Goal: Transaction & Acquisition: Purchase product/service

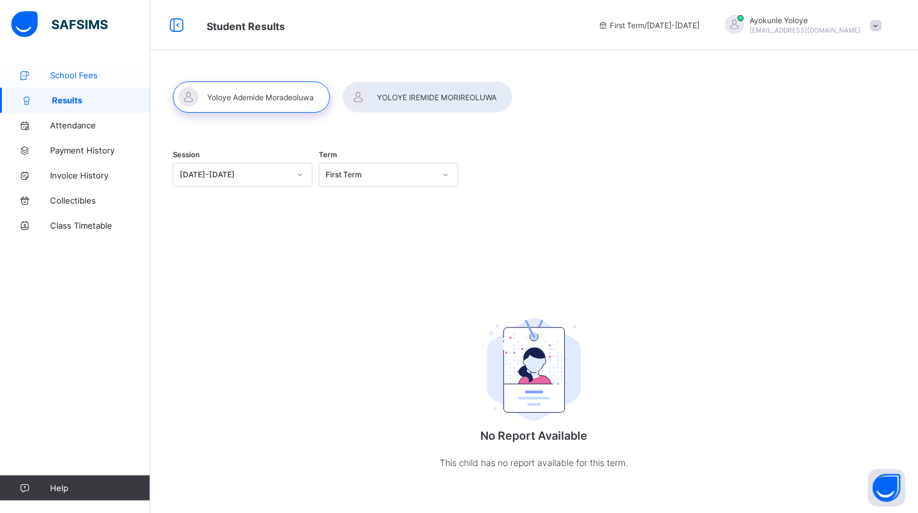
click at [88, 75] on span "School Fees" at bounding box center [100, 75] width 100 height 10
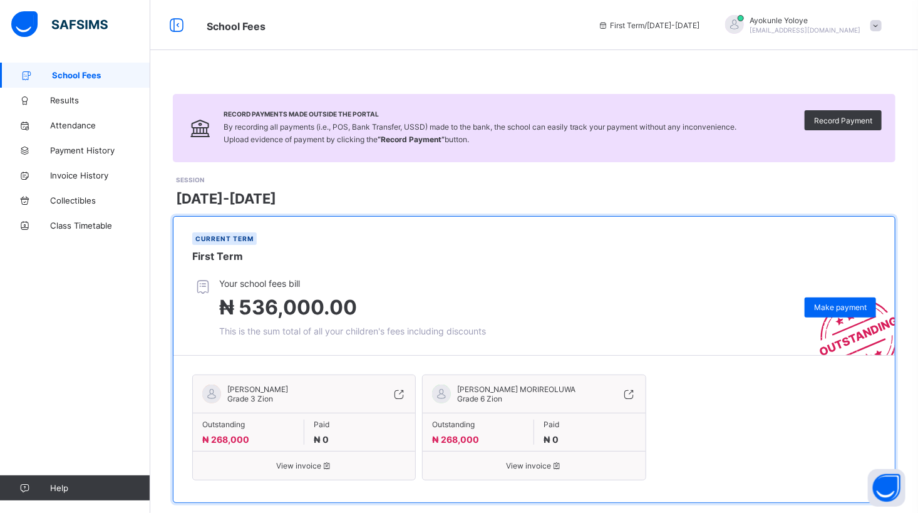
scroll to position [21, 0]
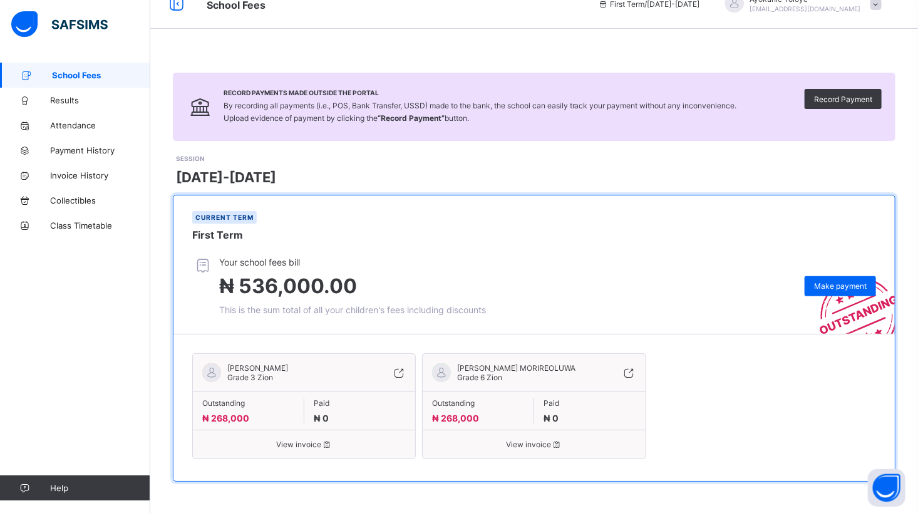
click at [470, 369] on span "[PERSON_NAME] MORIREOLUWA" at bounding box center [516, 367] width 118 height 9
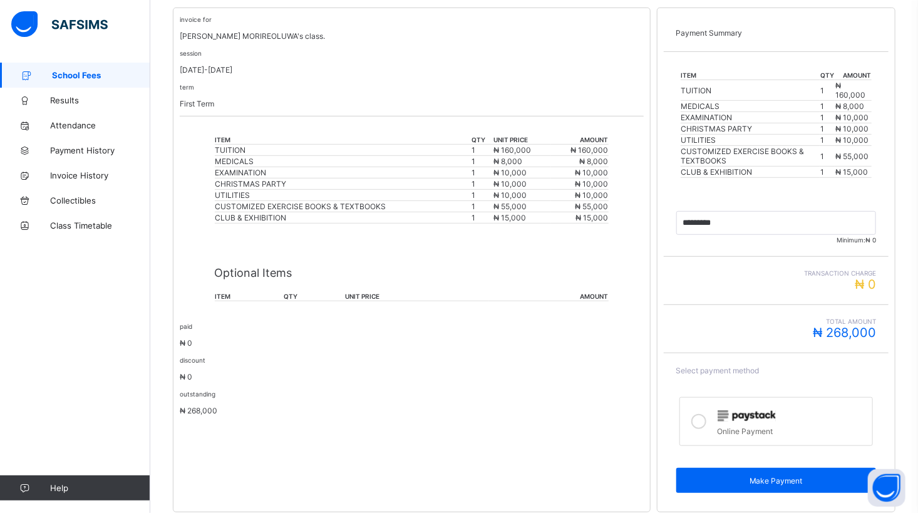
scroll to position [272, 0]
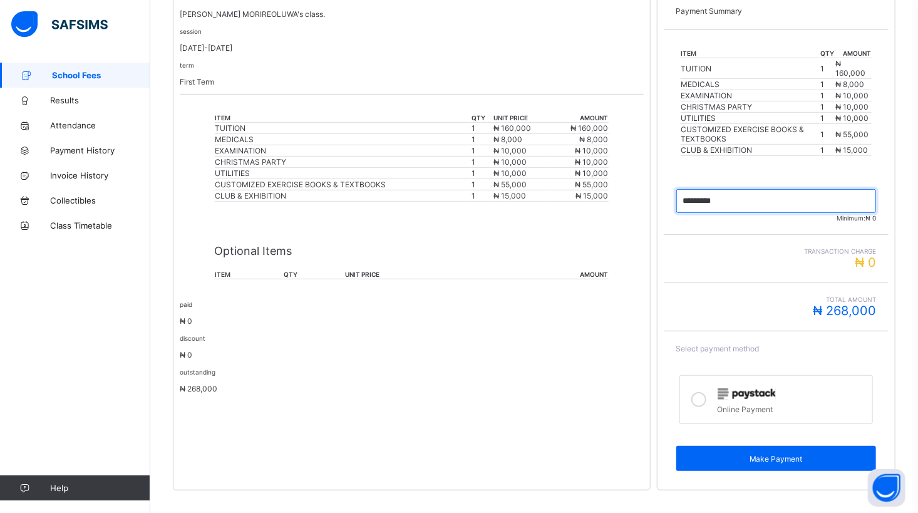
click at [749, 197] on input "currency" at bounding box center [776, 201] width 200 height 24
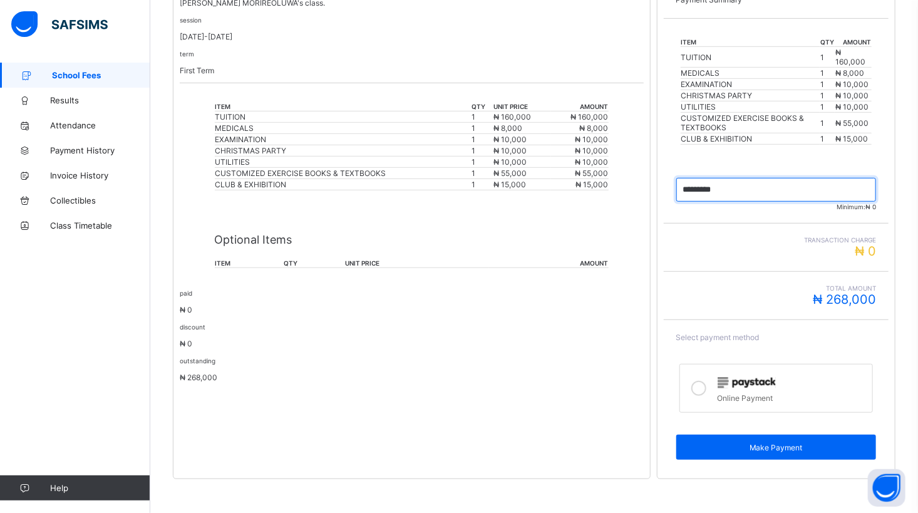
scroll to position [286, 0]
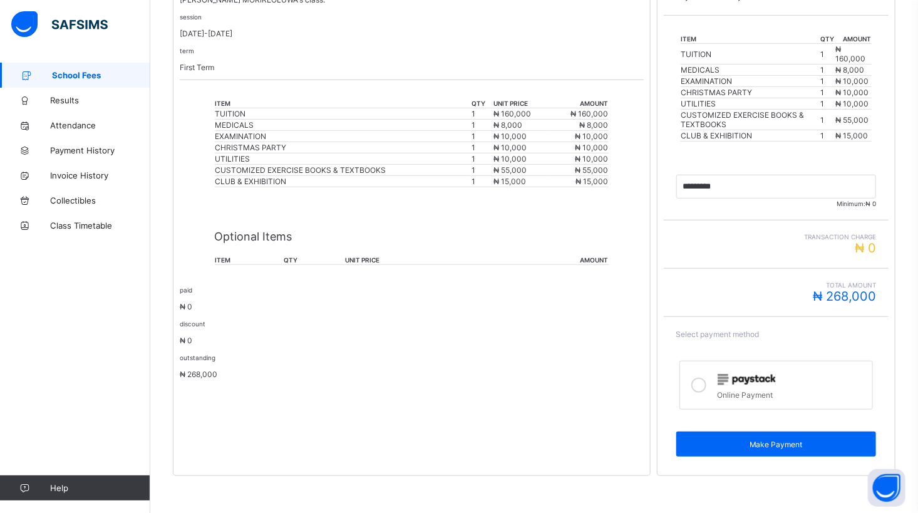
click at [83, 76] on span "School Fees" at bounding box center [101, 75] width 98 height 10
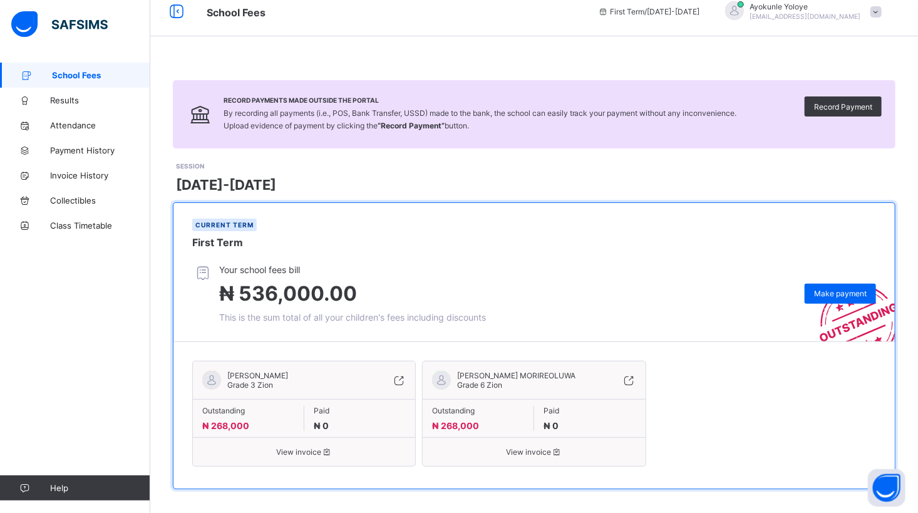
scroll to position [21, 0]
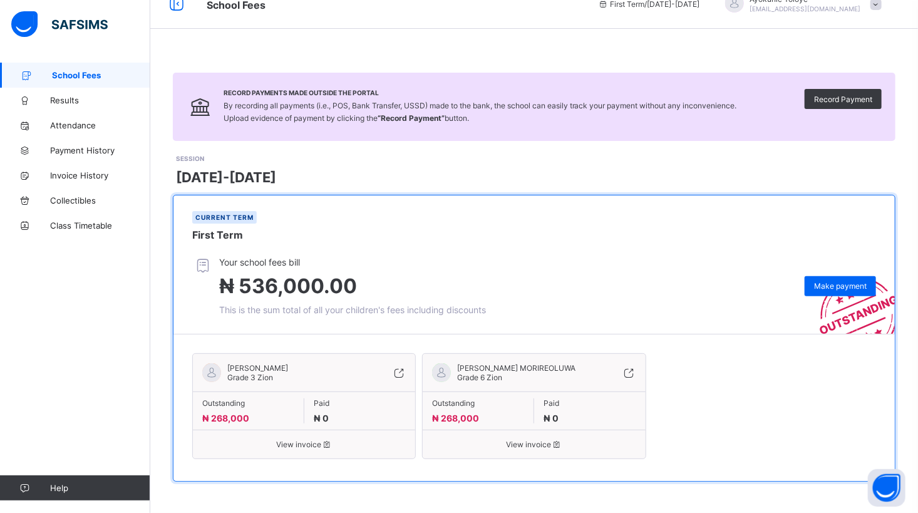
click at [288, 372] on span "[PERSON_NAME]" at bounding box center [257, 367] width 61 height 9
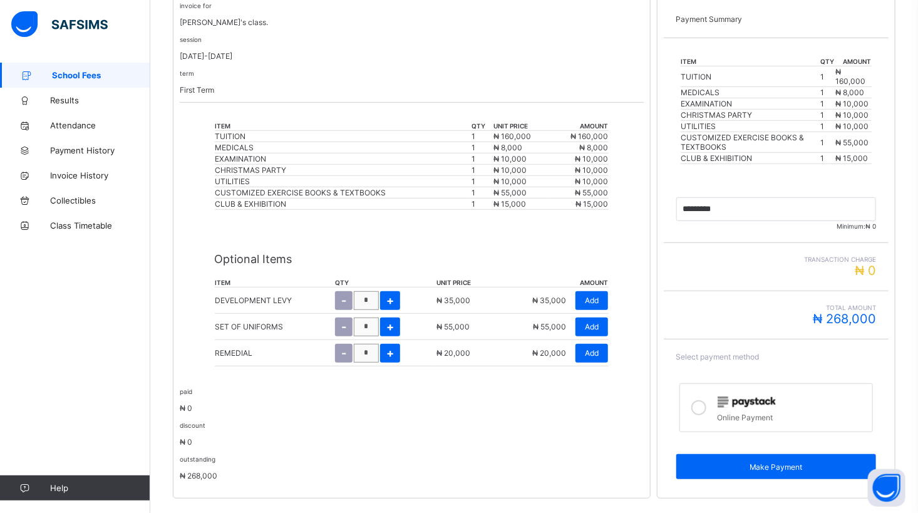
scroll to position [286, 0]
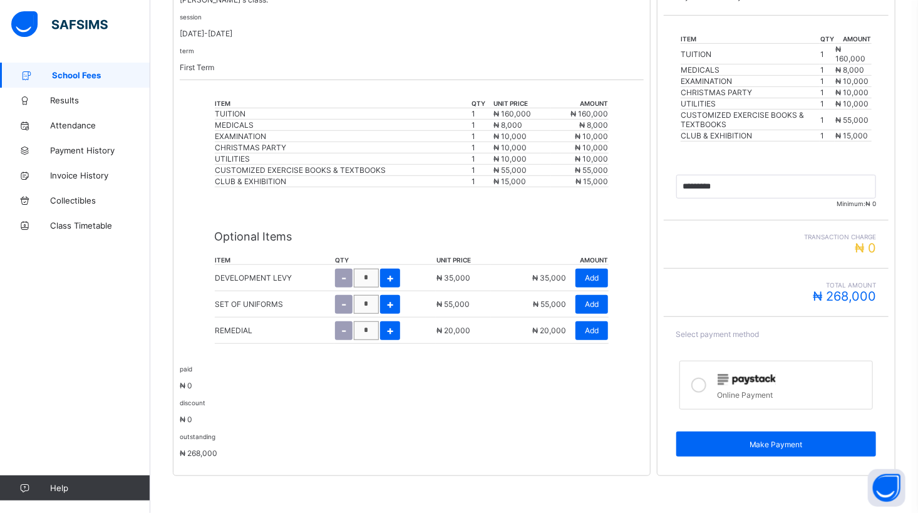
click at [55, 70] on span "School Fees" at bounding box center [101, 75] width 98 height 10
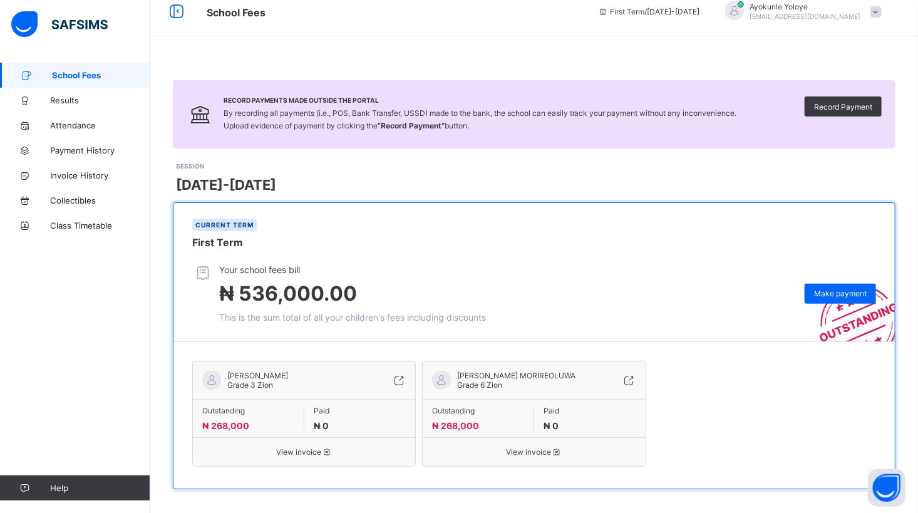
scroll to position [21, 0]
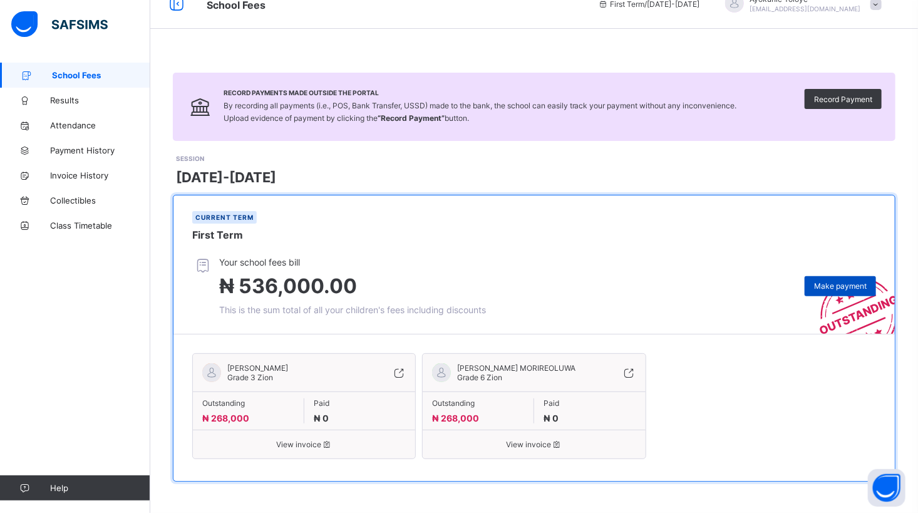
click at [838, 289] on span "Make payment" at bounding box center [840, 285] width 53 height 9
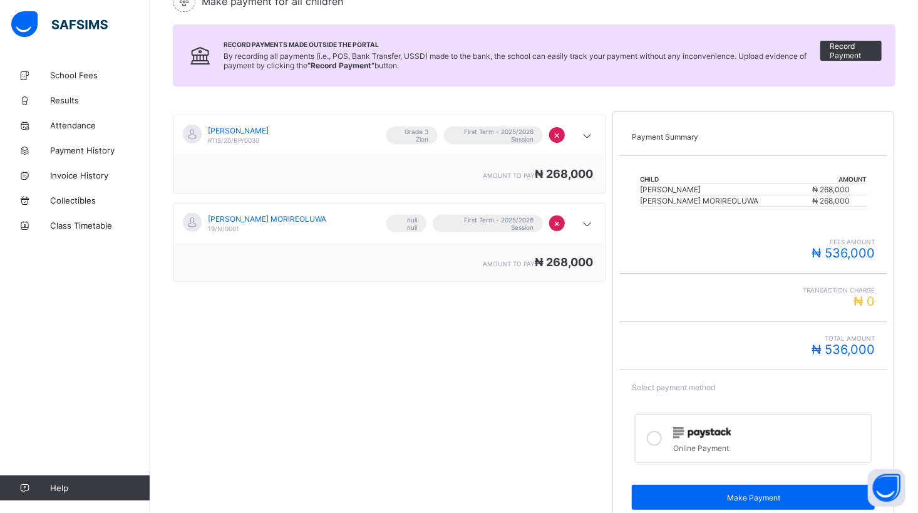
scroll to position [155, 0]
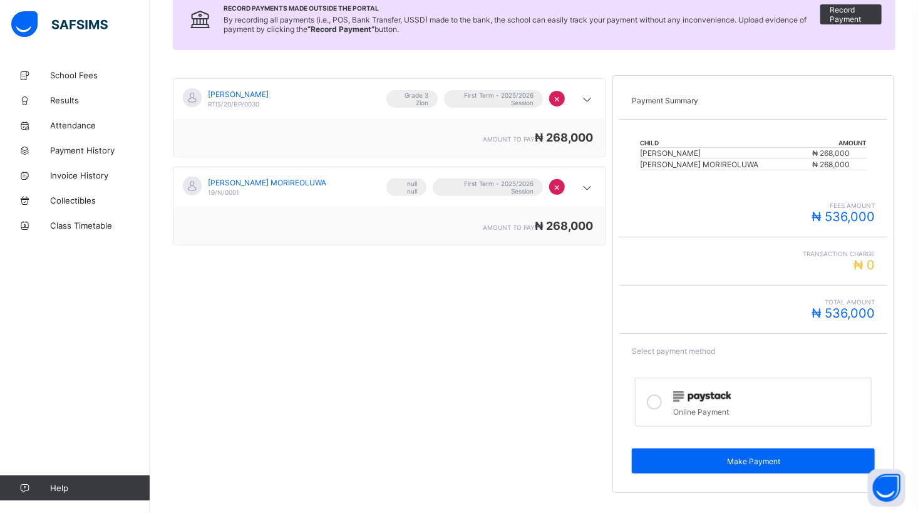
click at [656, 396] on icon at bounding box center [654, 401] width 15 height 15
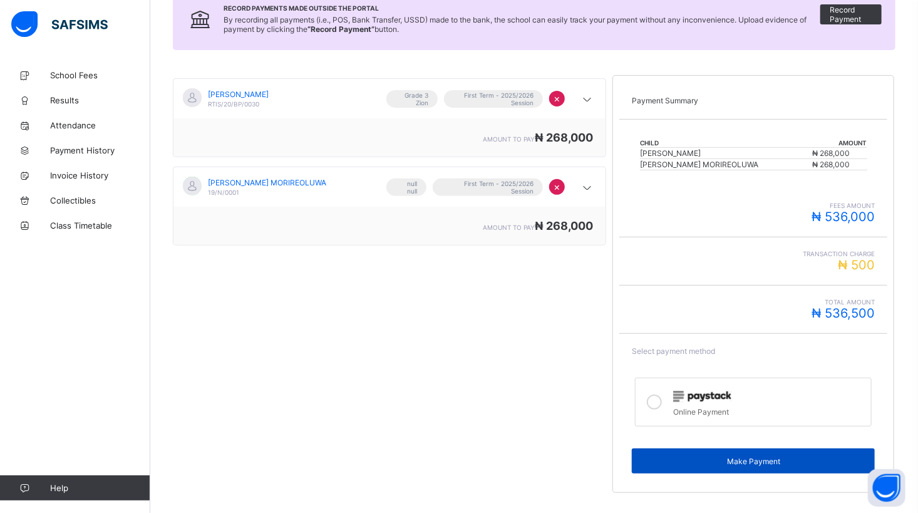
click at [725, 460] on span "Make Payment" at bounding box center [753, 460] width 224 height 9
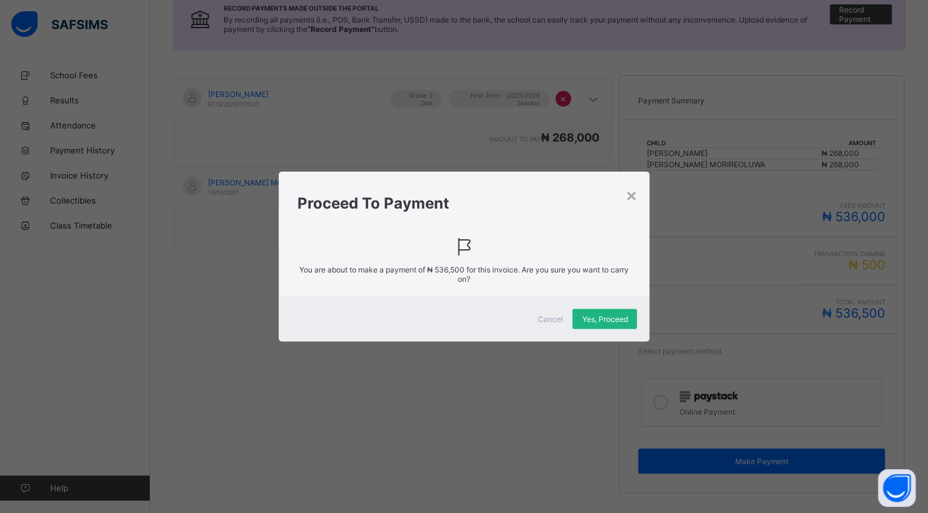
click at [578, 316] on div "Yes, Proceed" at bounding box center [604, 319] width 64 height 20
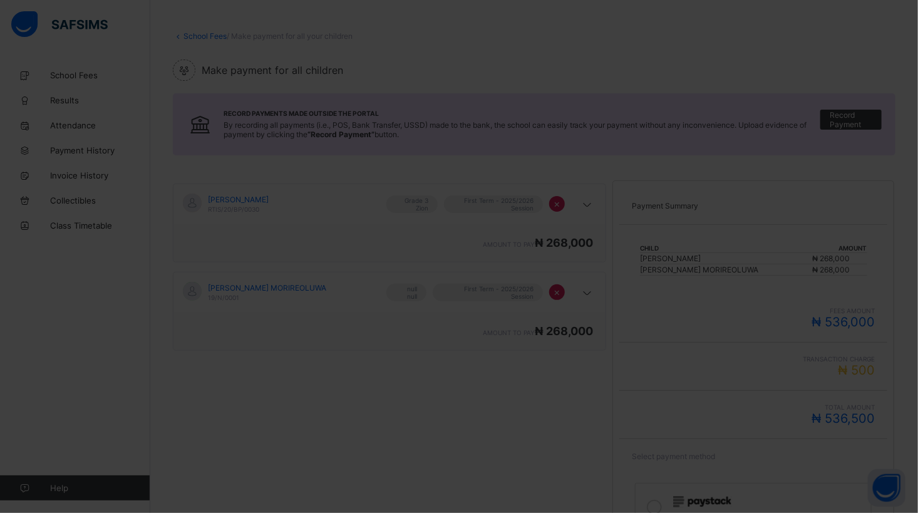
scroll to position [125, 0]
